Goal: Check status: Check status

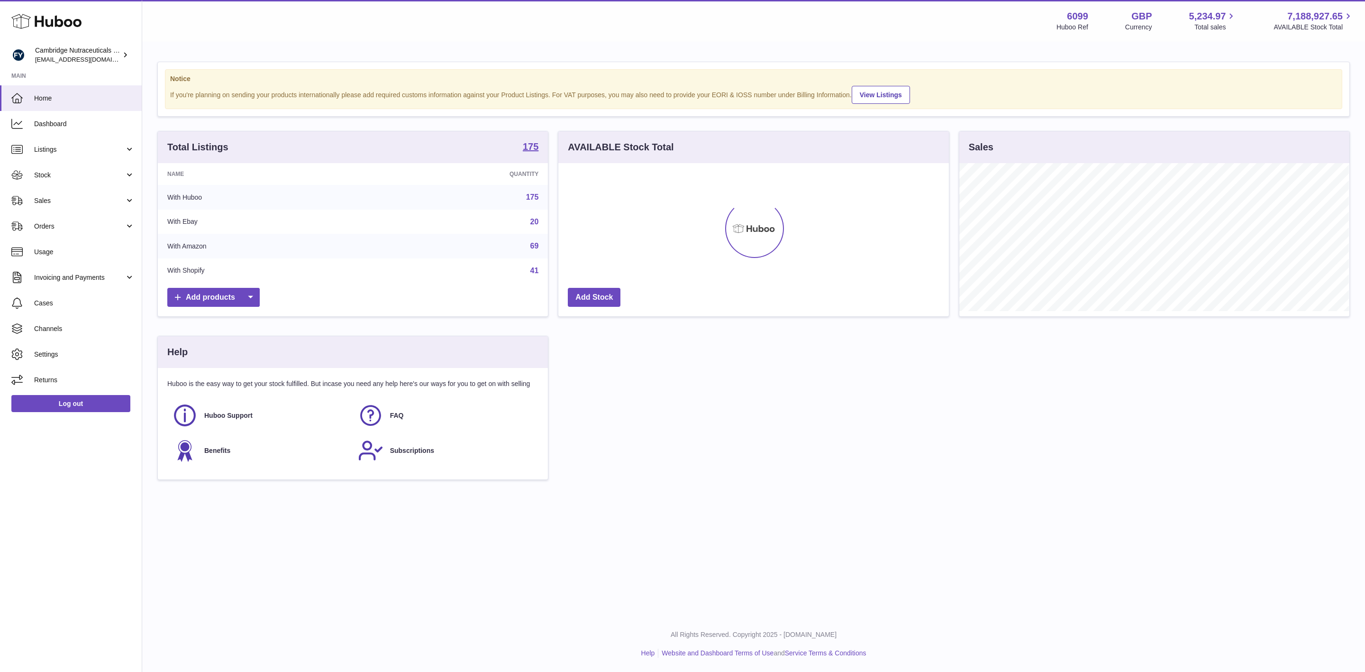
scroll to position [148, 390]
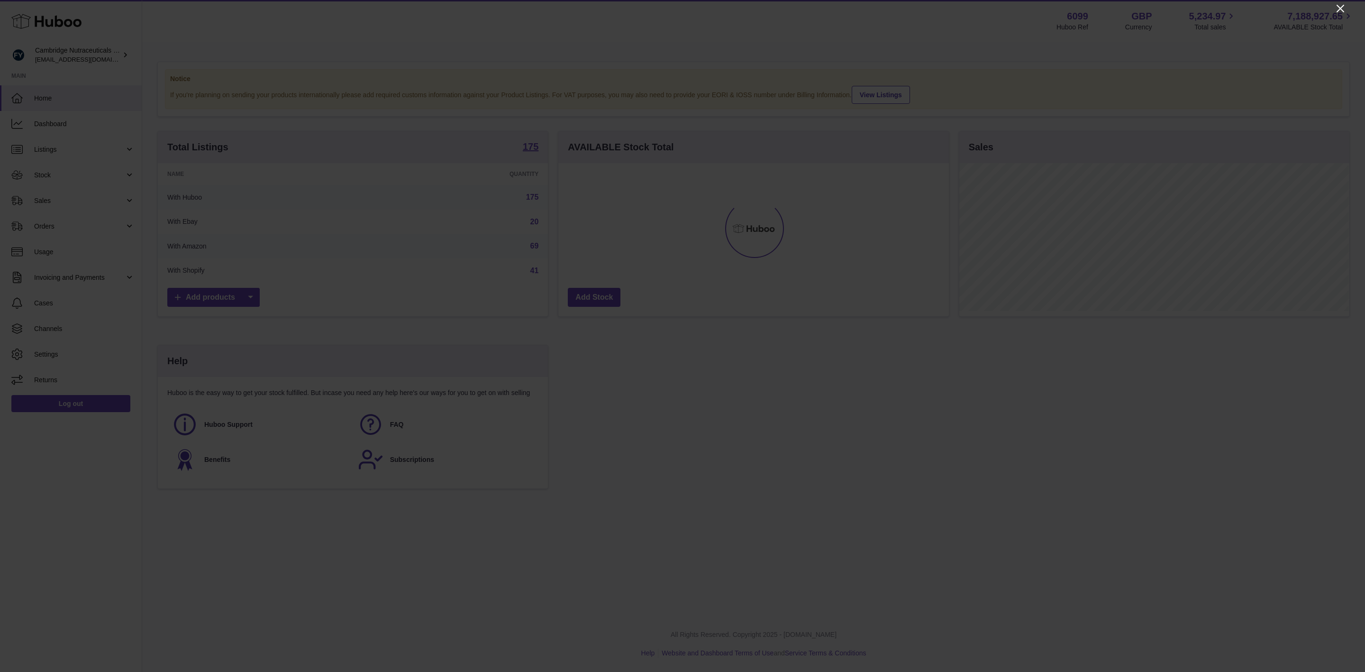
click at [1337, 6] on icon "Close" at bounding box center [1340, 8] width 11 height 11
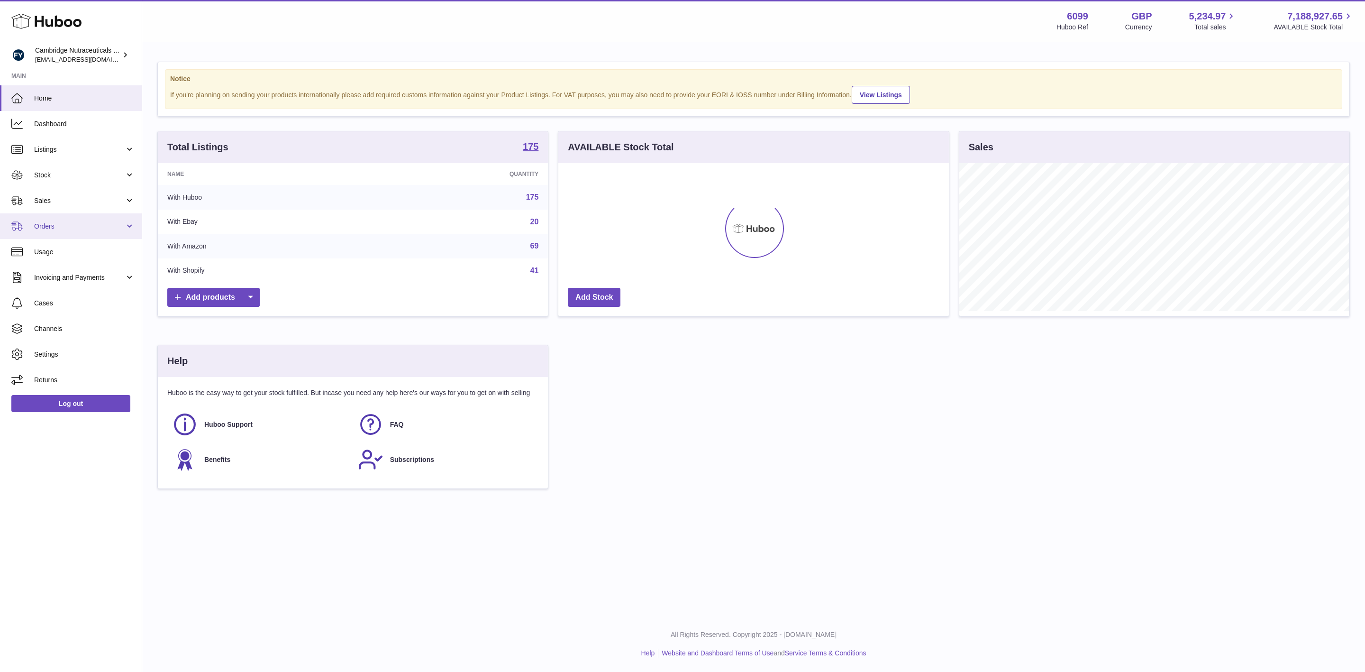
click at [80, 229] on span "Orders" at bounding box center [79, 226] width 91 height 9
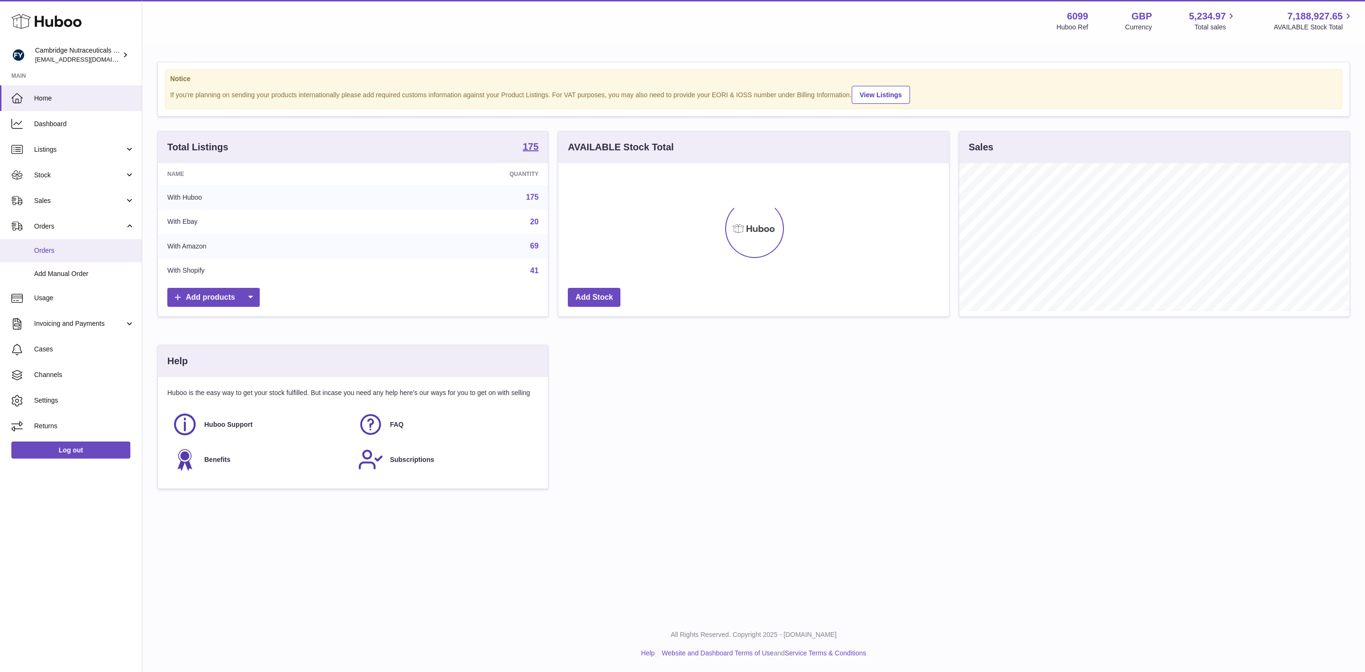
click at [74, 252] on span "Orders" at bounding box center [84, 250] width 100 height 9
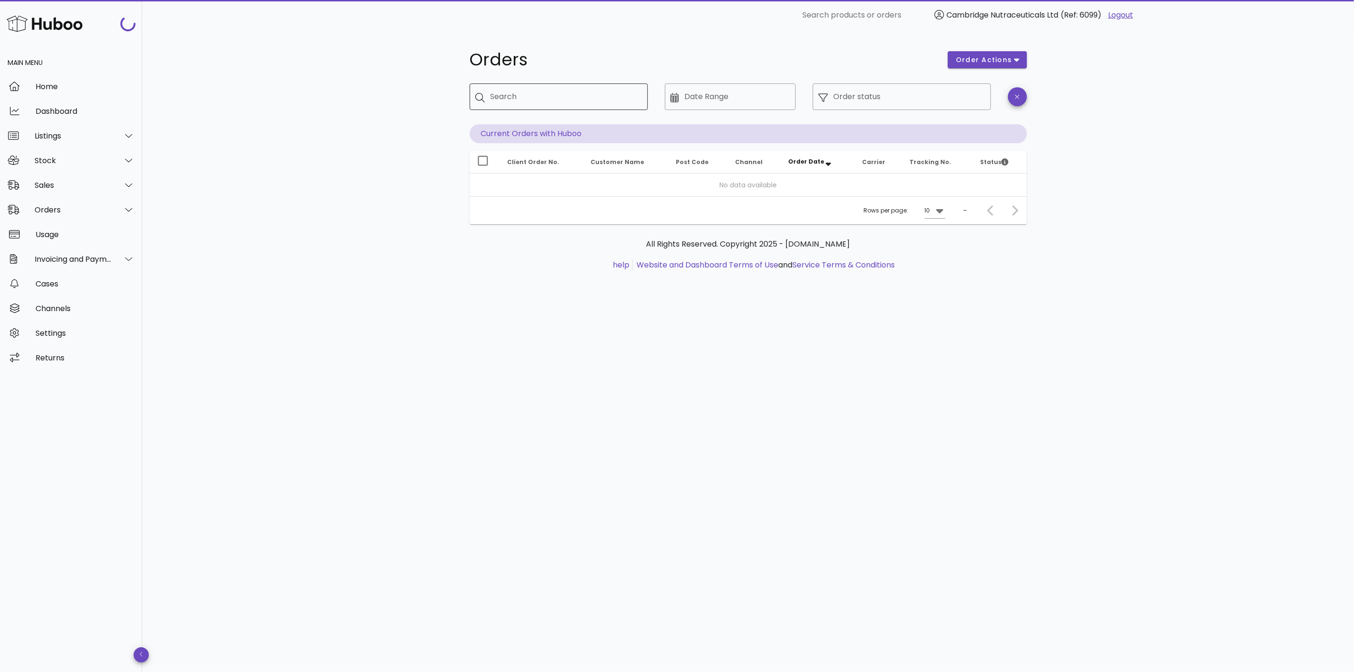
click at [550, 97] on input "Search" at bounding box center [566, 96] width 150 height 15
paste input "**********"
type input "**********"
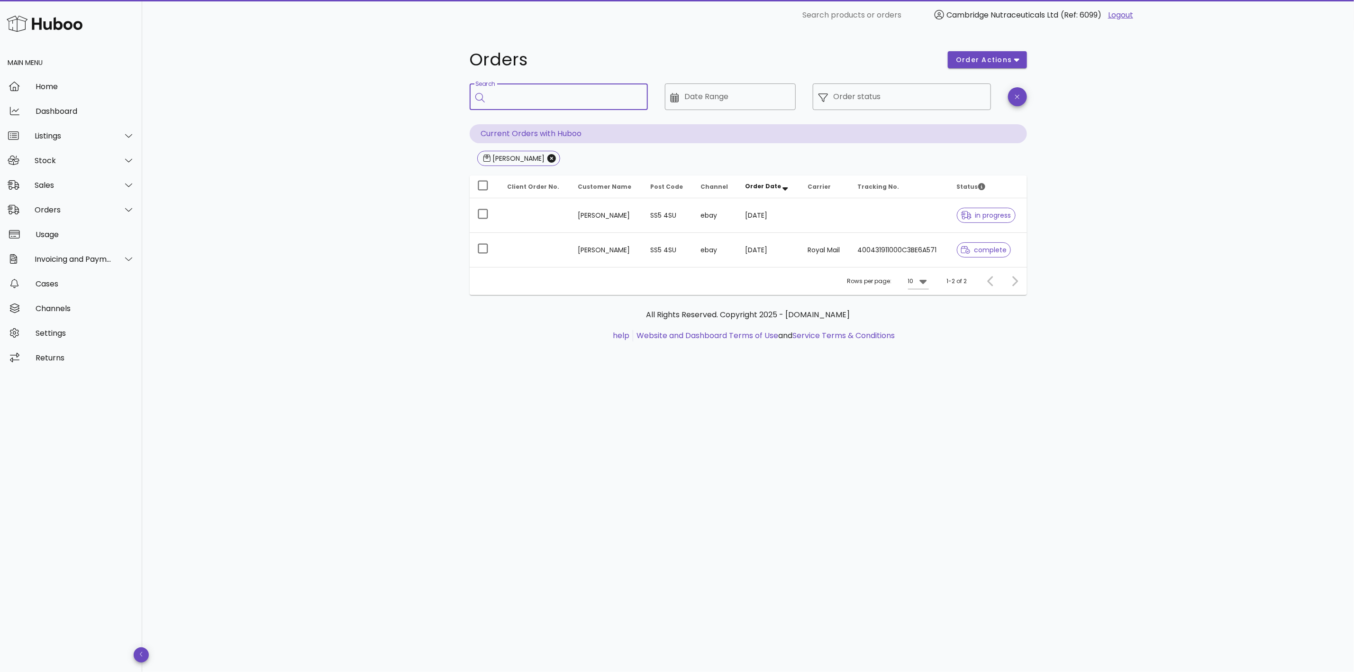
click at [549, 100] on input "Search" at bounding box center [566, 96] width 150 height 15
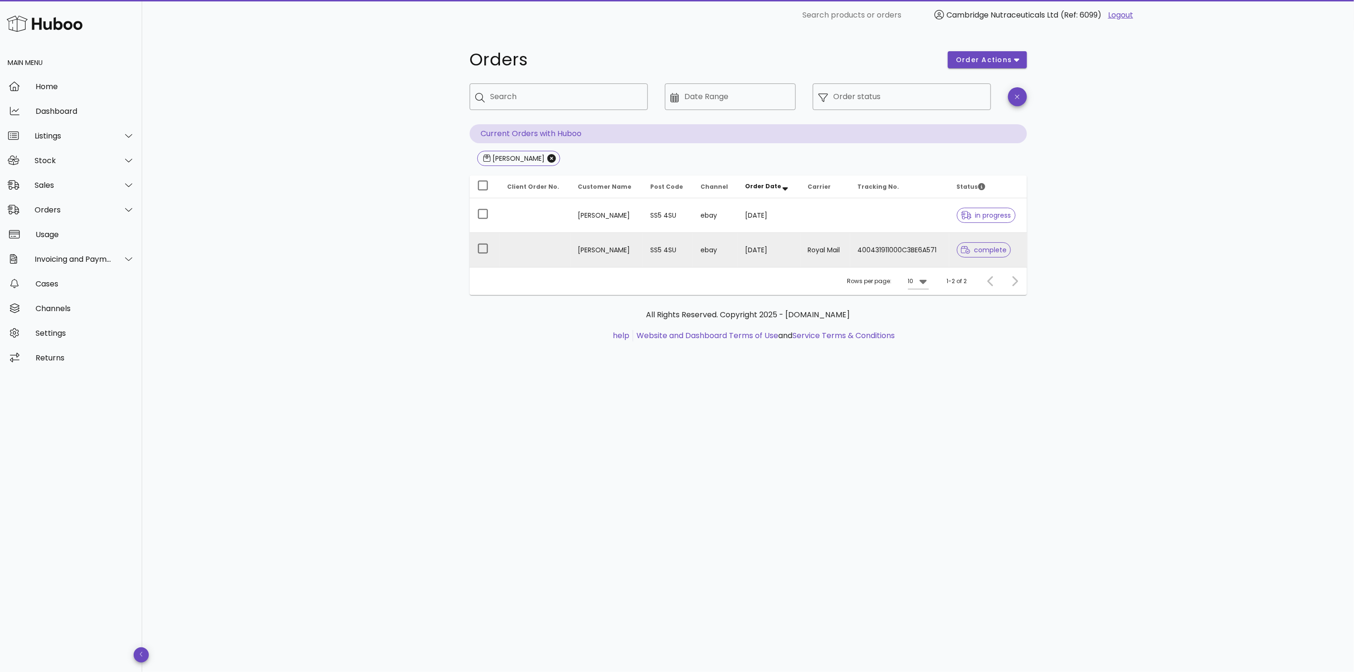
click at [767, 245] on td "[DATE]" at bounding box center [769, 250] width 63 height 34
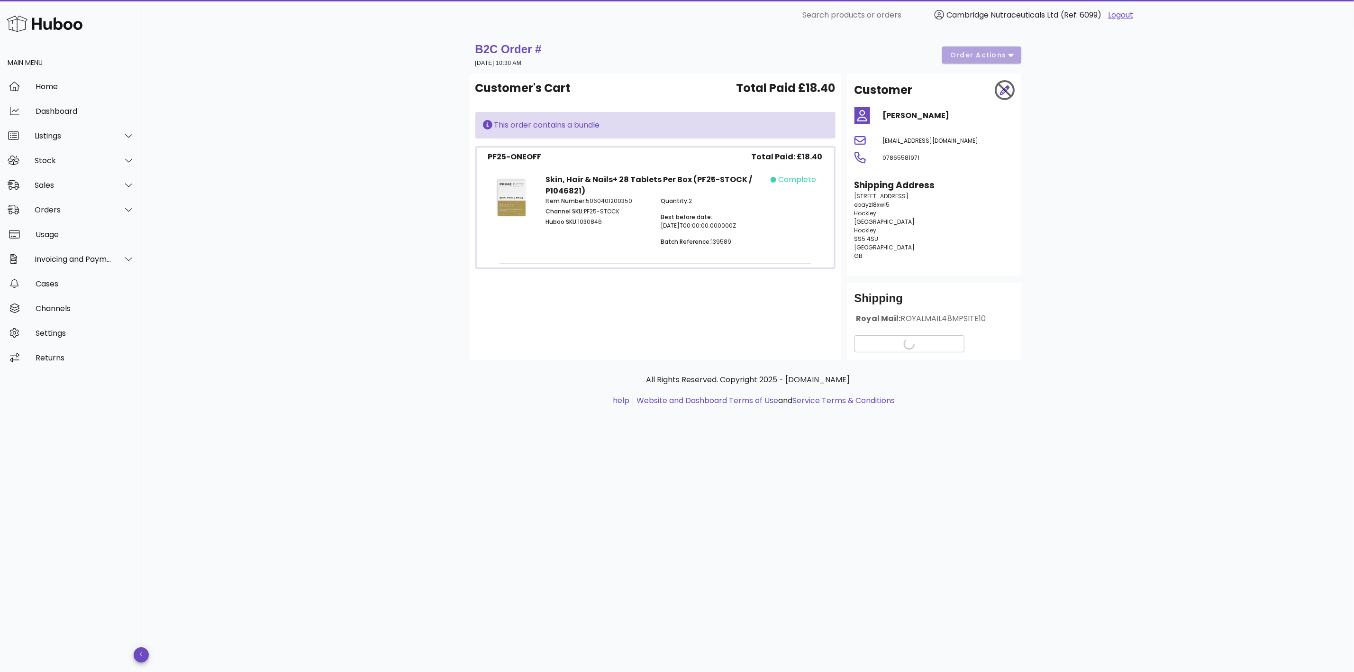
drag, startPoint x: 707, startPoint y: 193, endPoint x: 525, endPoint y: 148, distance: 187.2
click at [643, 196] on div "Item Number: 5060401200350 Channel SKU: PF25-STOCK Huboo SKU: 1030846 Quantity:…" at bounding box center [655, 225] width 231 height 68
click at [629, 296] on div "Customer's Cart Total Paid £18.40 This order contains a bundle PF25-ONEOFF Tota…" at bounding box center [656, 217] width 372 height 286
drag, startPoint x: 697, startPoint y: 195, endPoint x: 609, endPoint y: 199, distance: 88.3
click at [609, 199] on div "Item Number: 5060401200350 Channel SKU: PF25-STOCK Huboo SKU: 1030846 Quantity:…" at bounding box center [655, 225] width 231 height 68
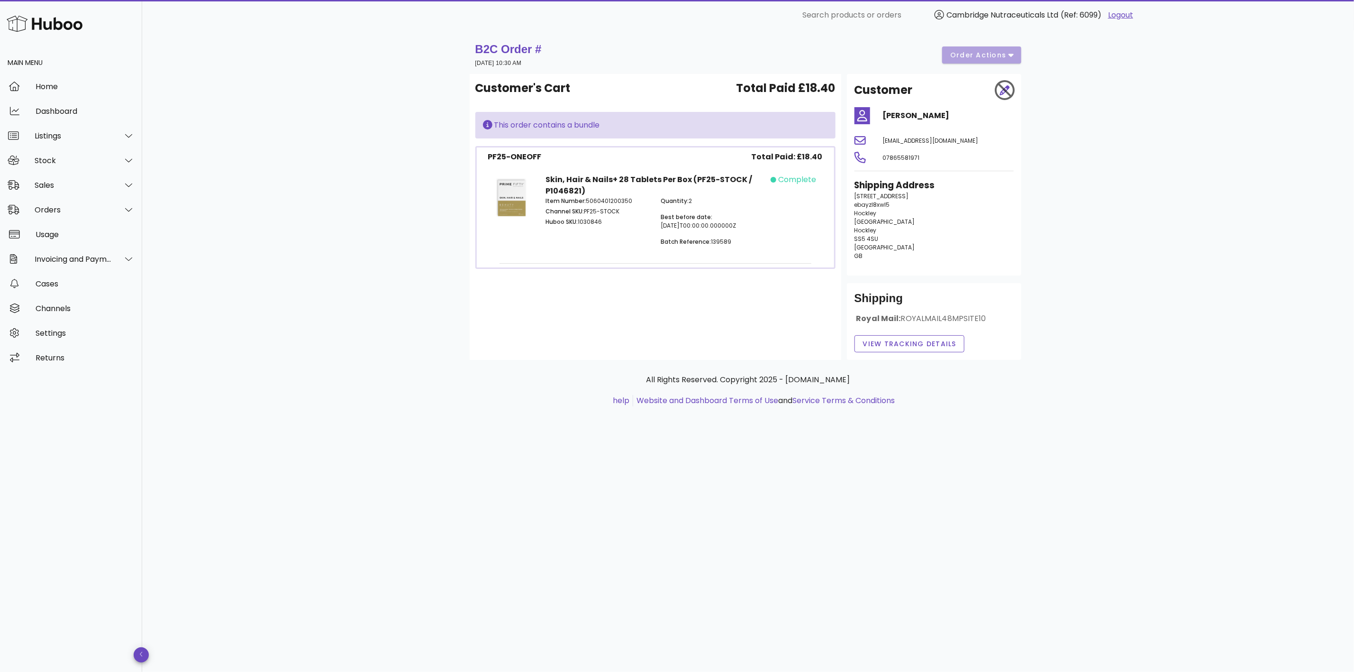
drag, startPoint x: 514, startPoint y: 289, endPoint x: 518, endPoint y: 293, distance: 5.4
click at [513, 291] on div "Customer's Cart Total Paid £18.40 This order contains a bundle PF25-ONEOFF Tota…" at bounding box center [656, 217] width 372 height 286
click at [868, 346] on span "View Tracking details" at bounding box center [910, 344] width 94 height 10
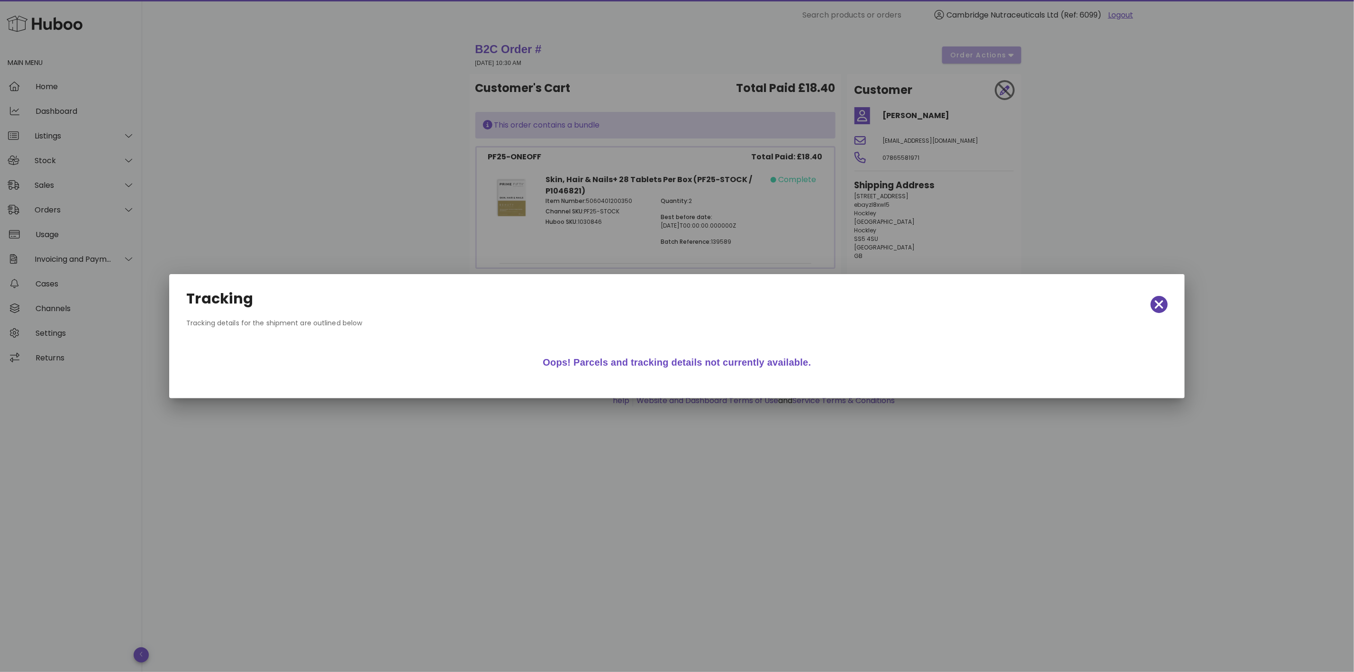
click at [1158, 301] on icon "button" at bounding box center [1159, 304] width 9 height 13
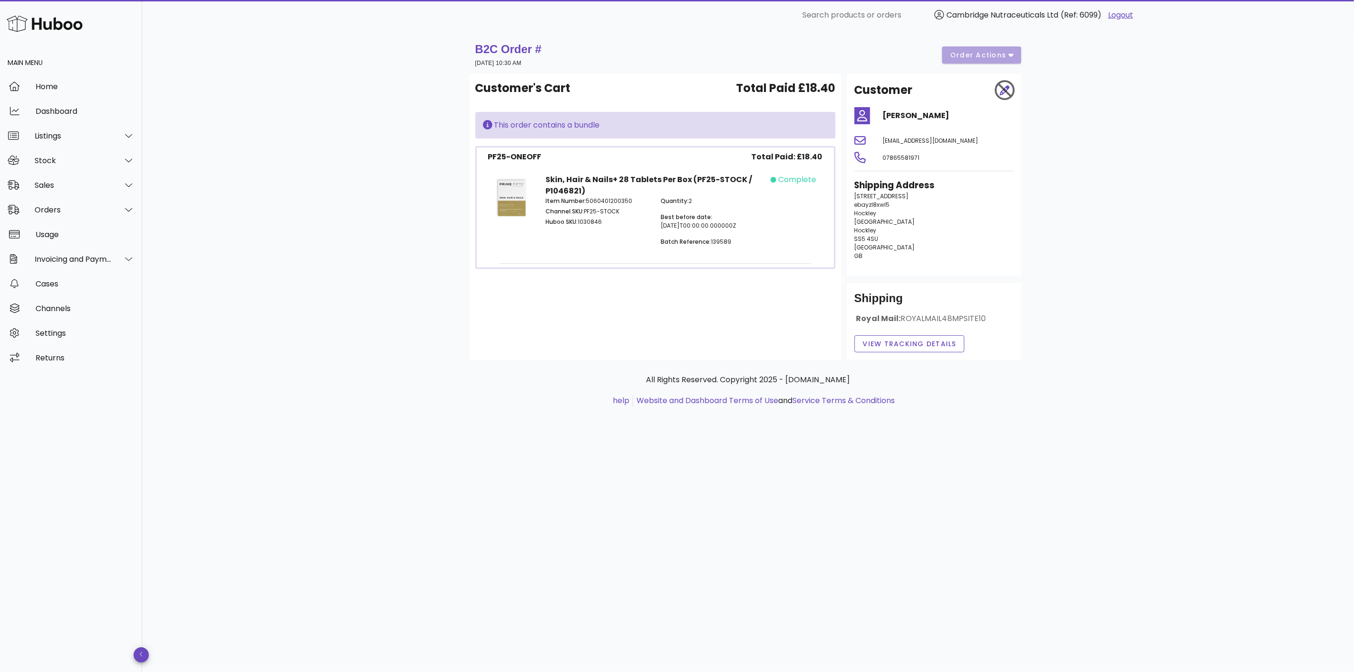
click at [778, 233] on div "complete" at bounding box center [800, 213] width 58 height 91
click at [889, 344] on span "View Tracking details" at bounding box center [910, 344] width 94 height 10
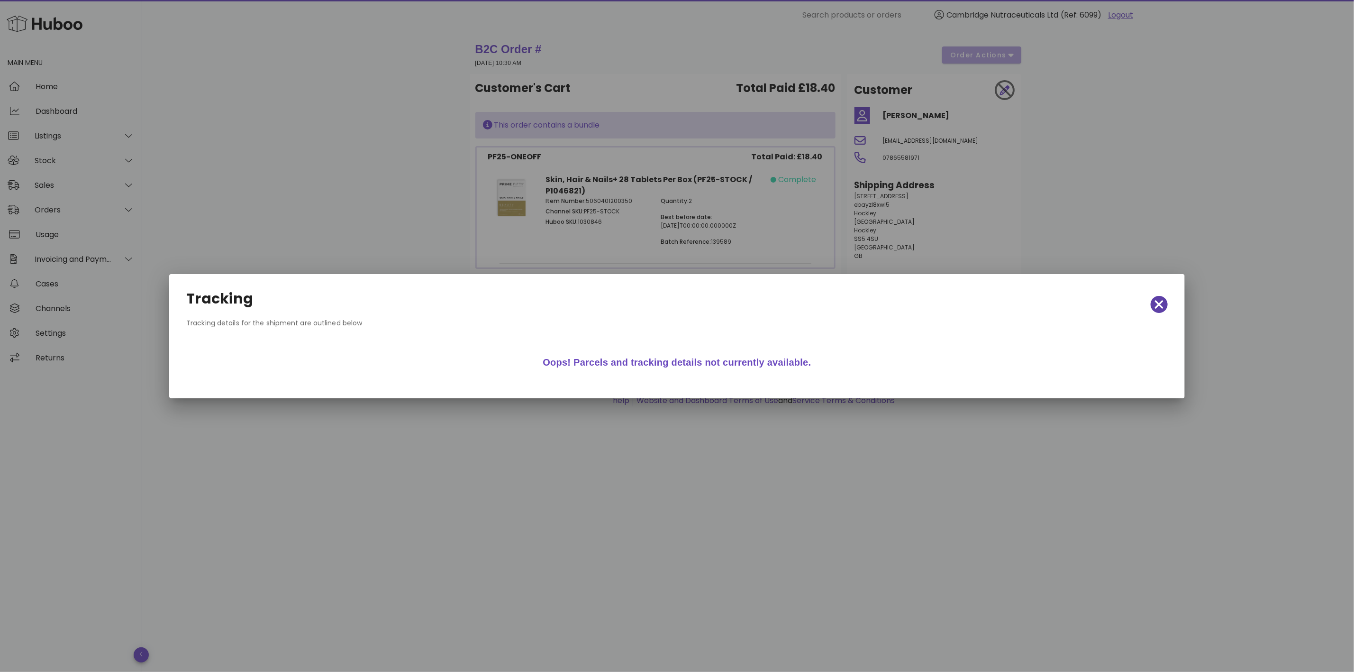
click at [1153, 303] on span "button" at bounding box center [1159, 304] width 17 height 13
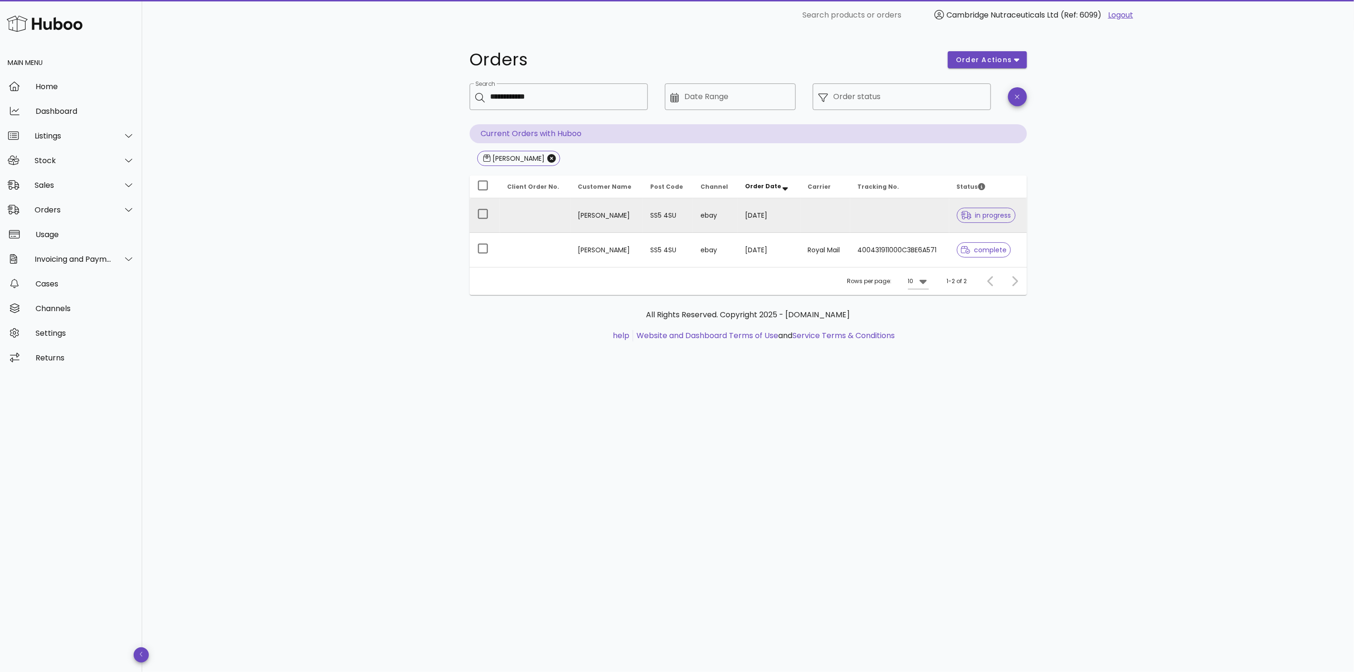
click at [866, 218] on td at bounding box center [899, 215] width 99 height 35
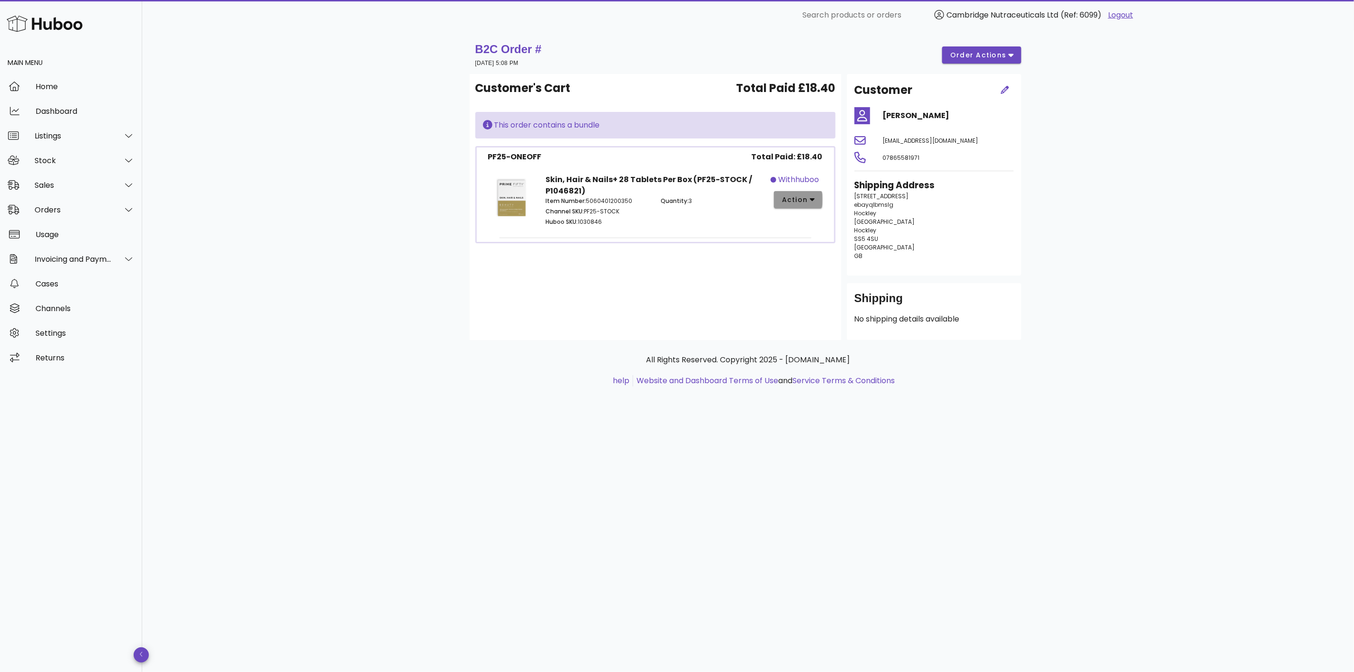
click at [795, 203] on span "action" at bounding box center [795, 200] width 27 height 10
click at [626, 296] on div "Customer's Cart Total Paid £18.40 This order contains a bundle PF25-ONEOFF Tota…" at bounding box center [656, 207] width 372 height 266
click at [385, 334] on div "B2C Order # [DATE] 5:08 PM order actions Customer's Cart Total Paid £18.40 This…" at bounding box center [748, 350] width 1212 height 641
